Goal: Information Seeking & Learning: Learn about a topic

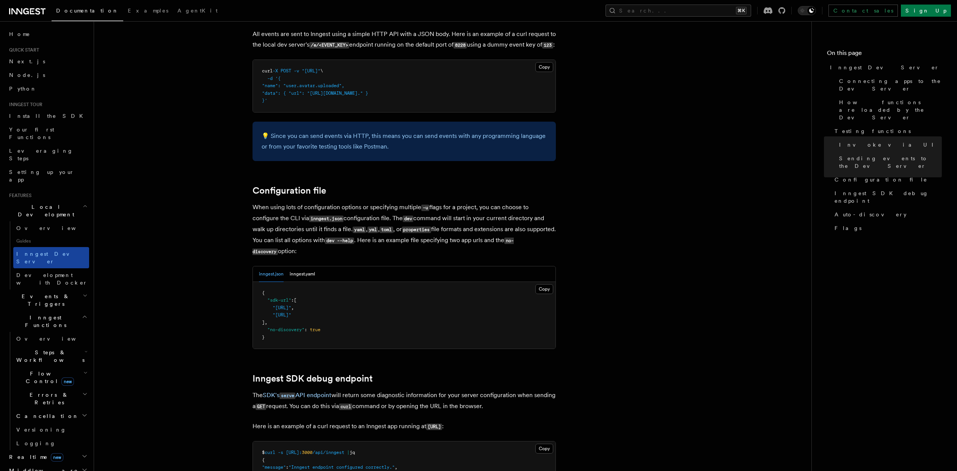
click at [41, 251] on span "Inngest Dev Server" at bounding box center [48, 258] width 65 height 14
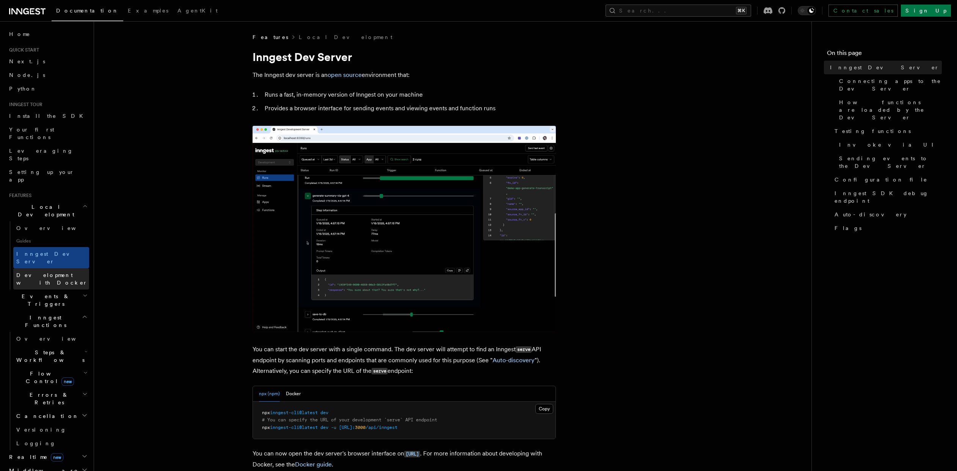
click at [39, 272] on span "Development with Docker" at bounding box center [51, 279] width 71 height 14
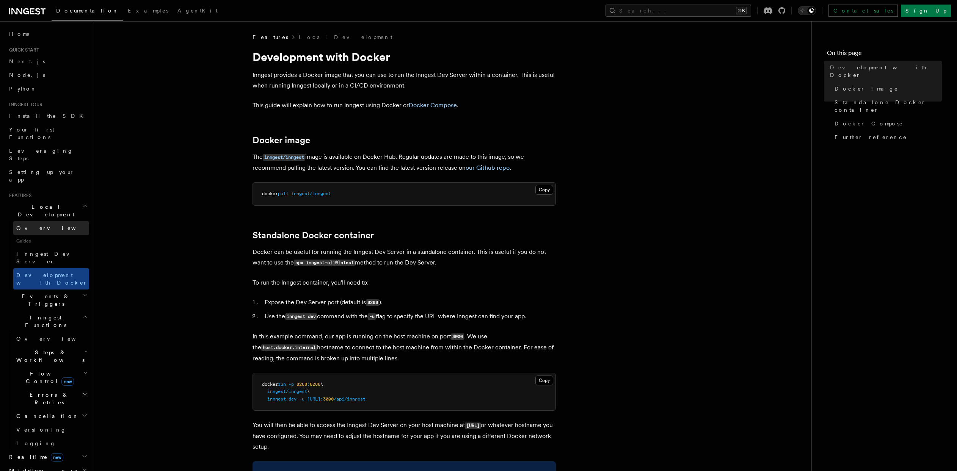
click at [29, 225] on span "Overview" at bounding box center [55, 228] width 78 height 6
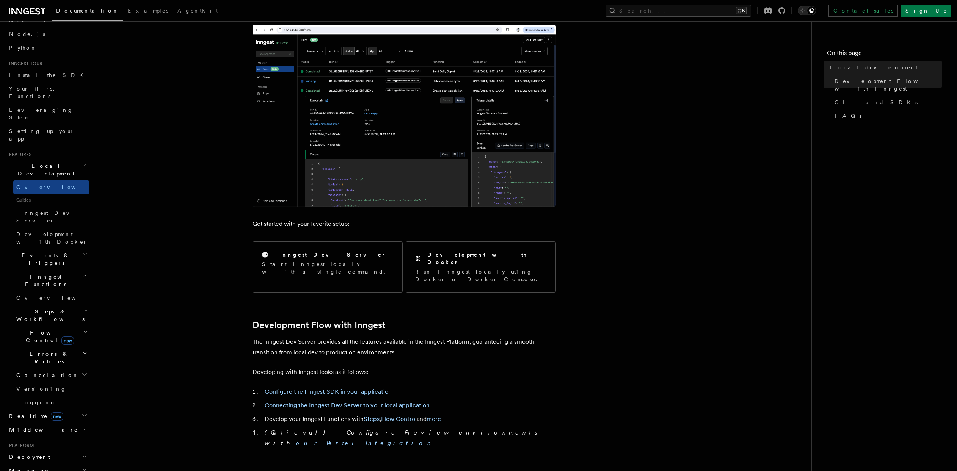
scroll to position [69, 0]
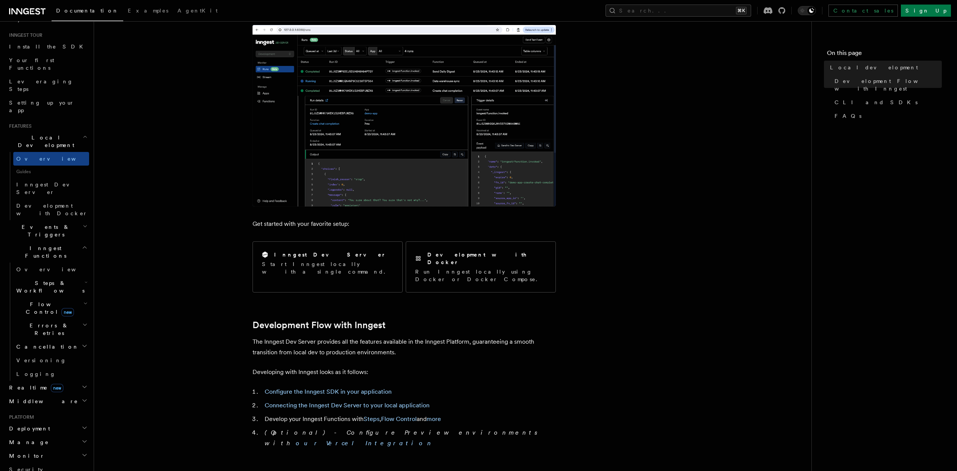
click at [82, 384] on icon "button" at bounding box center [85, 387] width 6 height 6
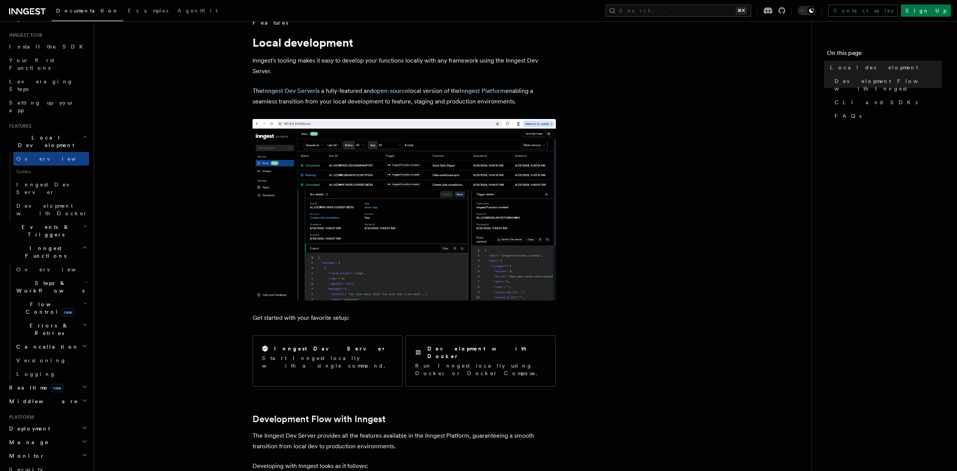
scroll to position [0, 0]
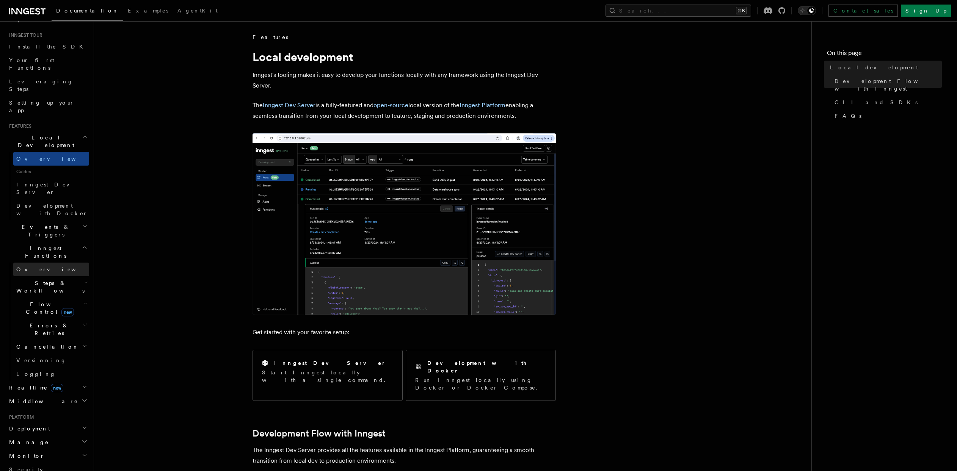
click at [34, 267] on span "Overview" at bounding box center [55, 270] width 78 height 6
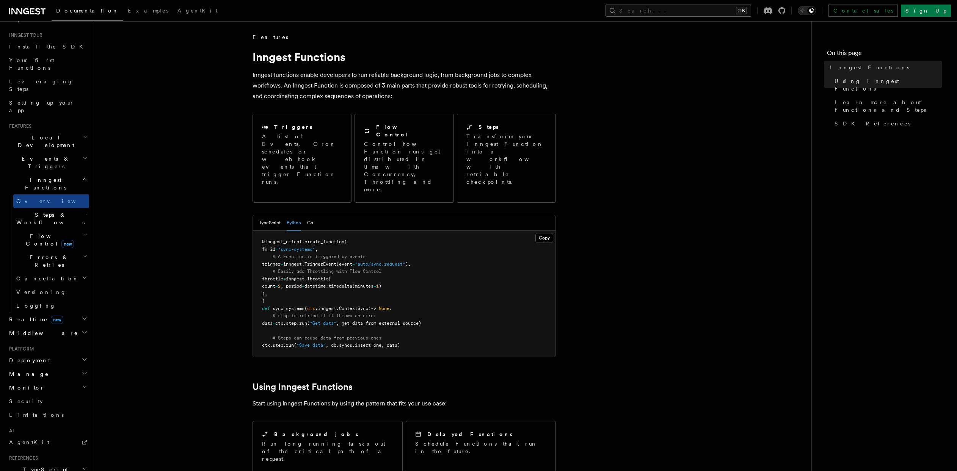
click at [703, 8] on button "Search... ⌘K" at bounding box center [679, 11] width 146 height 12
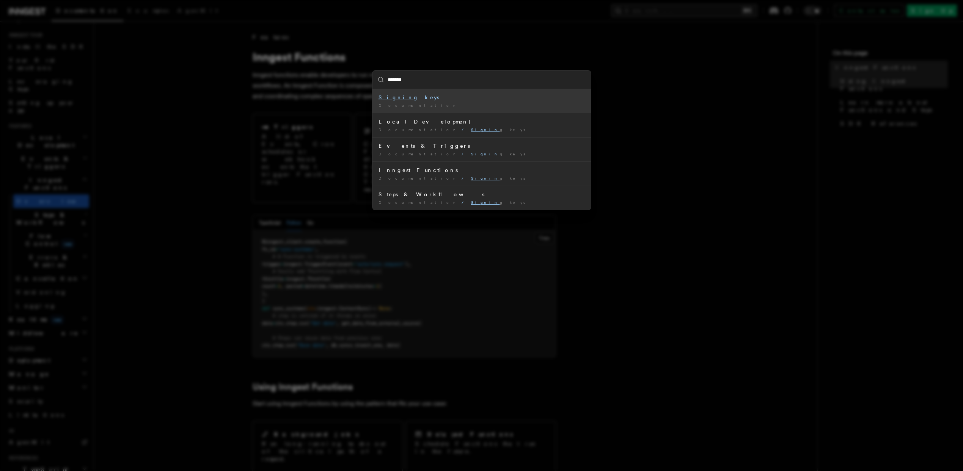
type input "*******"
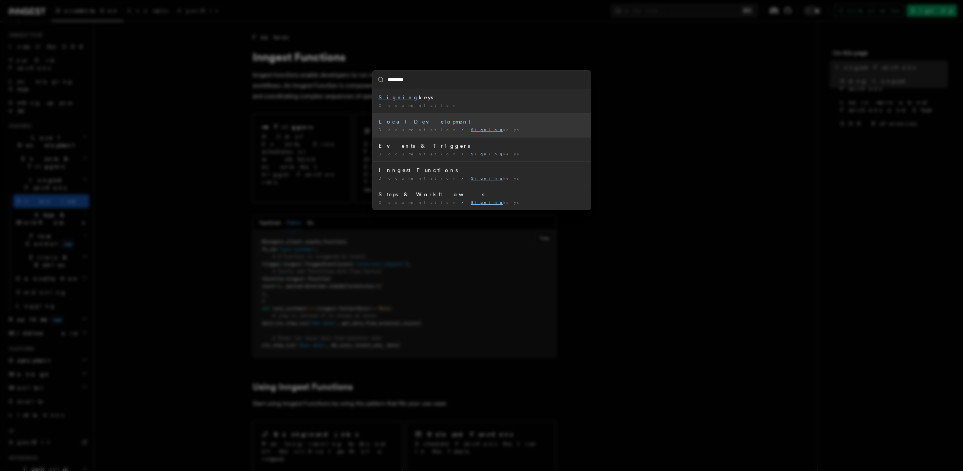
click at [416, 122] on div "Local Development" at bounding box center [481, 122] width 206 height 8
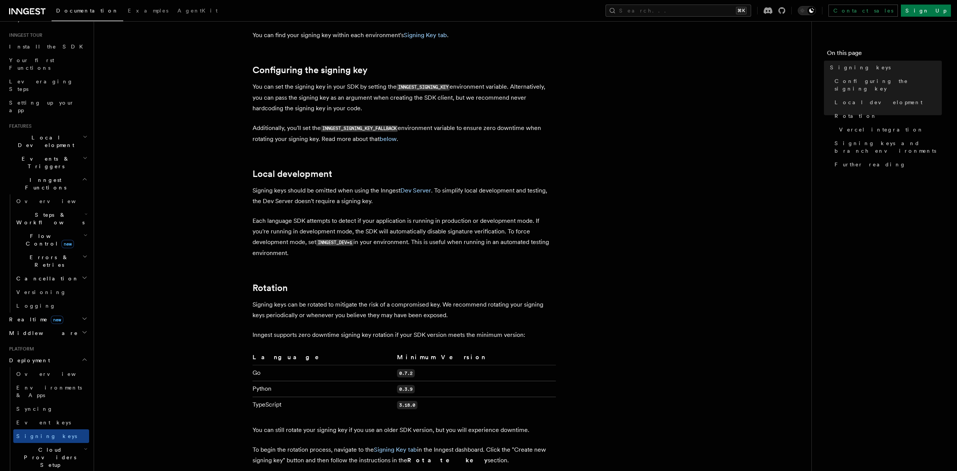
scroll to position [278, 0]
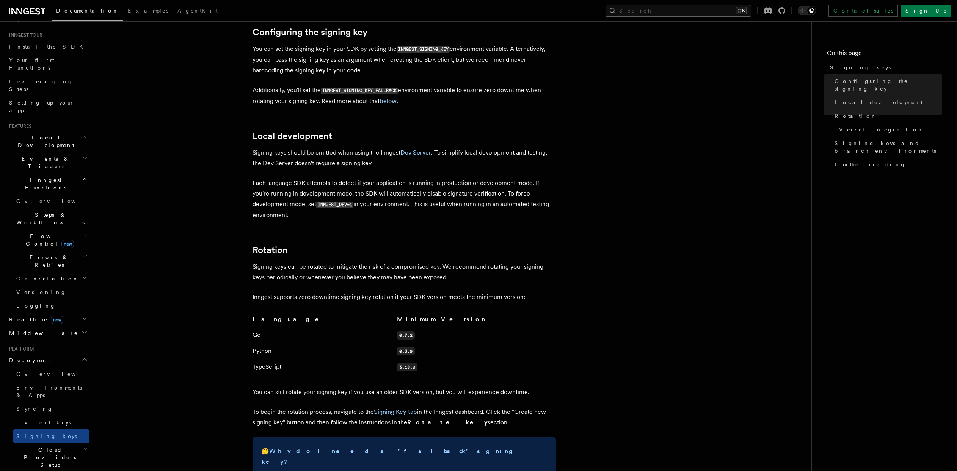
click at [714, 13] on button "Search... ⌘K" at bounding box center [679, 11] width 146 height 12
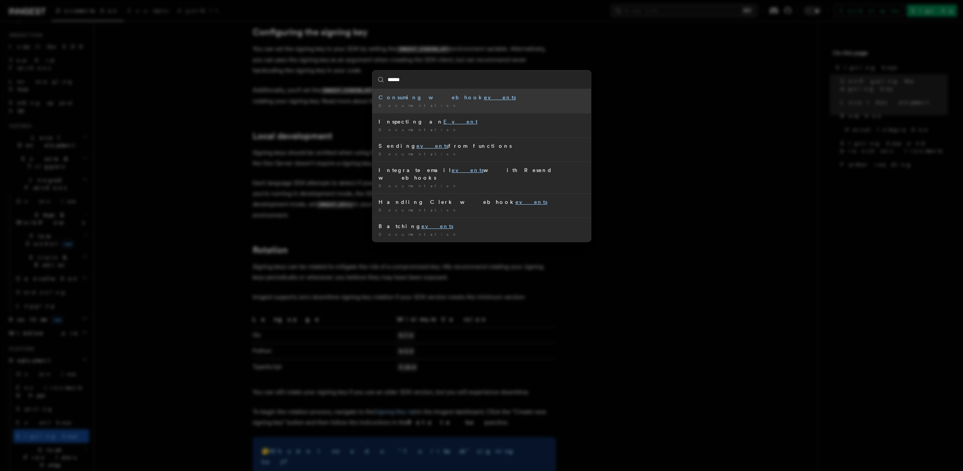
type input "*******"
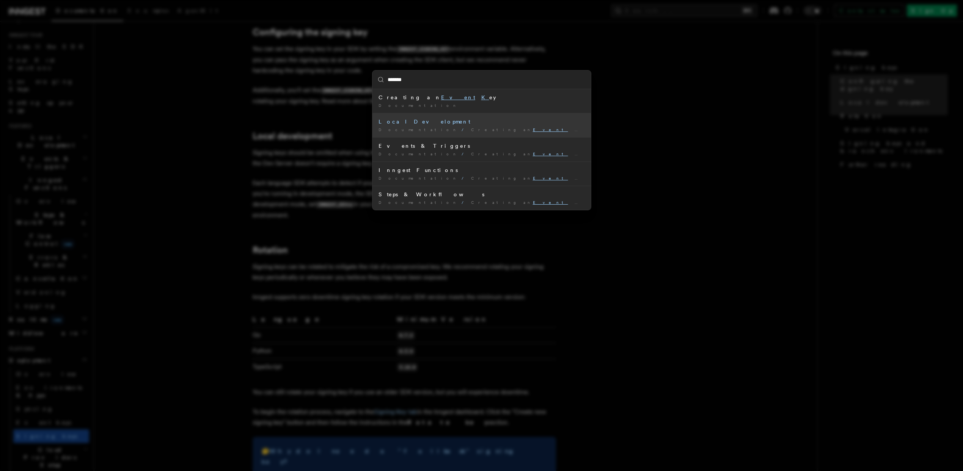
click at [408, 121] on div "Local Development" at bounding box center [481, 122] width 206 height 8
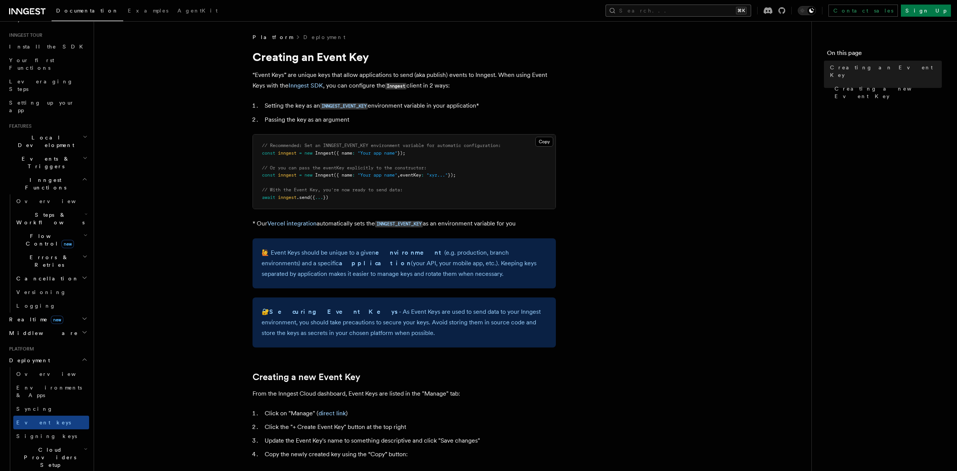
click at [722, 6] on button "Search... ⌘K" at bounding box center [679, 11] width 146 height 12
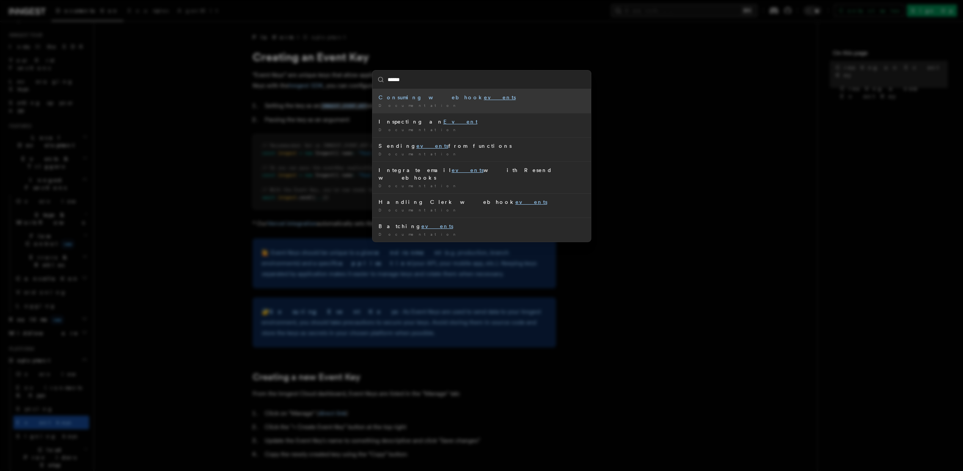
type input "*******"
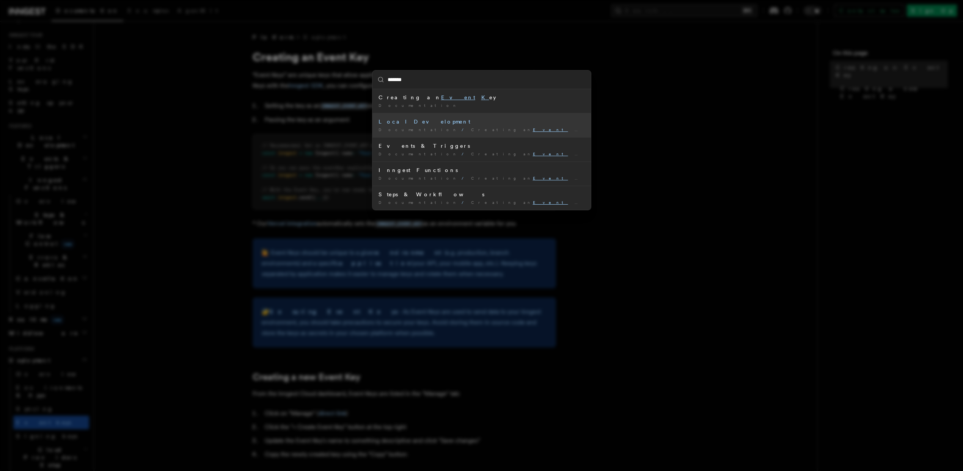
click at [407, 122] on div "Local Development" at bounding box center [481, 122] width 206 height 8
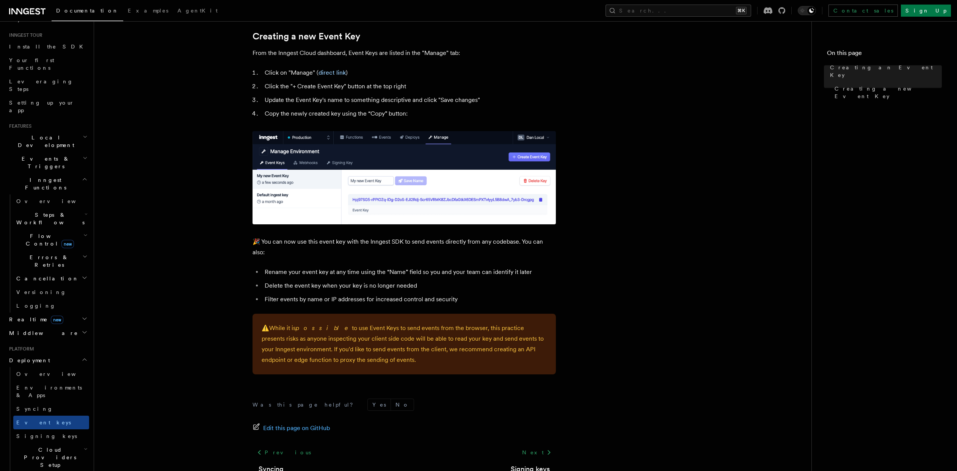
scroll to position [385, 0]
